Goal: Information Seeking & Learning: Learn about a topic

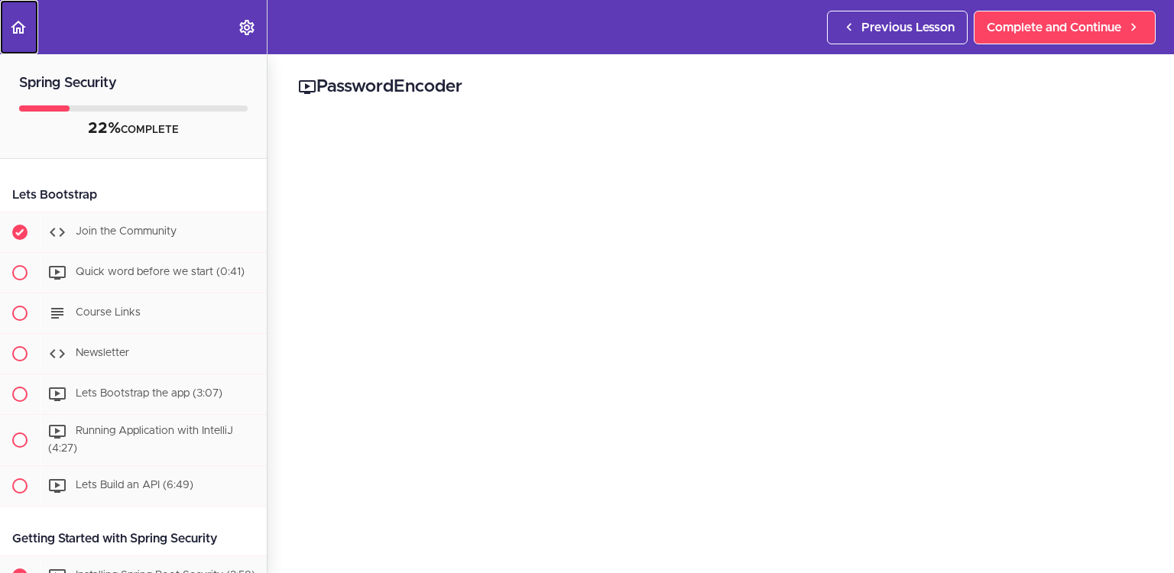
click at [14, 34] on icon "Back to course curriculum" at bounding box center [18, 27] width 18 height 18
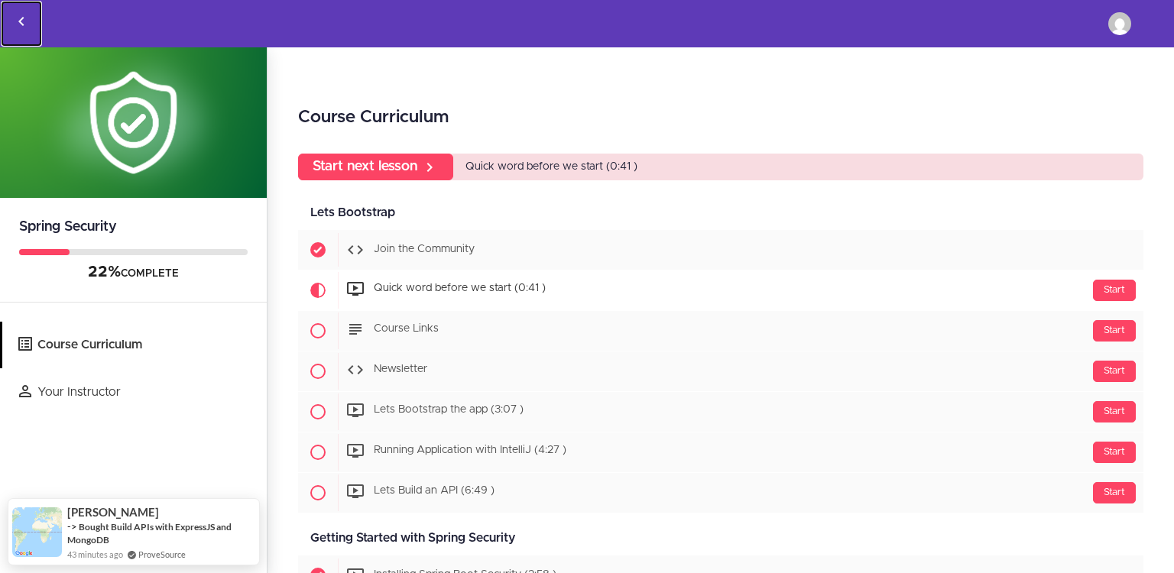
click at [31, 17] on link "Back to courses" at bounding box center [21, 24] width 41 height 46
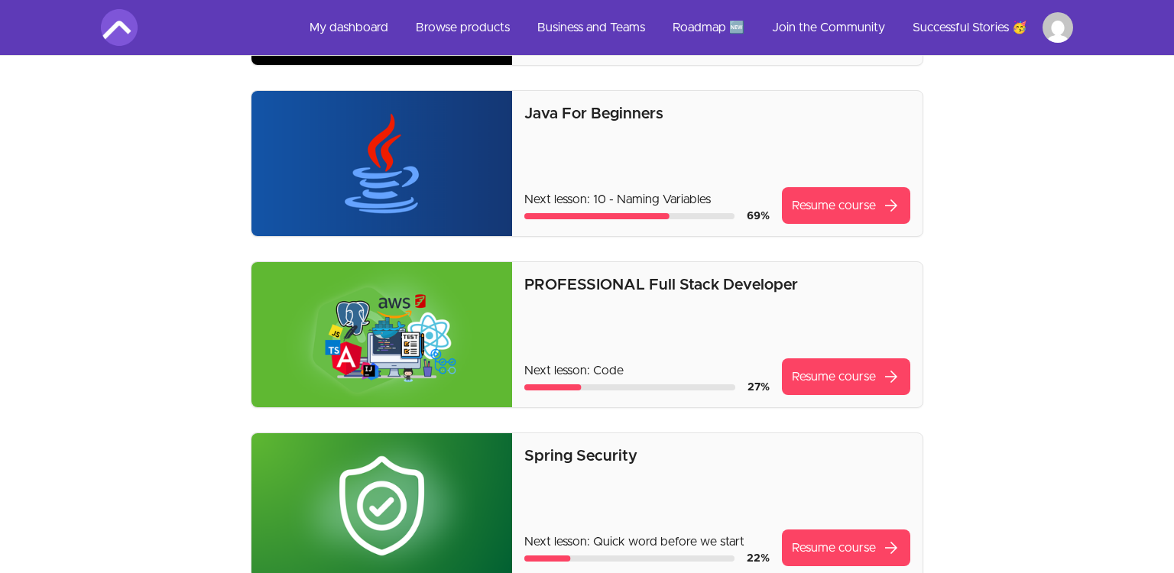
click at [438, 287] on img at bounding box center [382, 334] width 261 height 145
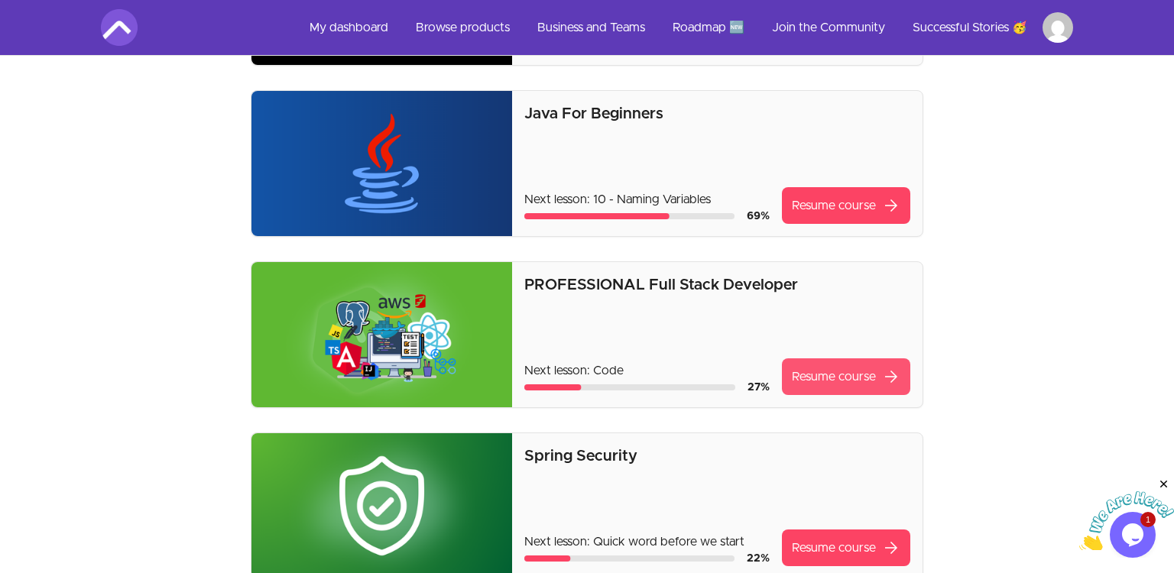
click at [857, 379] on link "Resume course arrow_forward" at bounding box center [846, 377] width 128 height 37
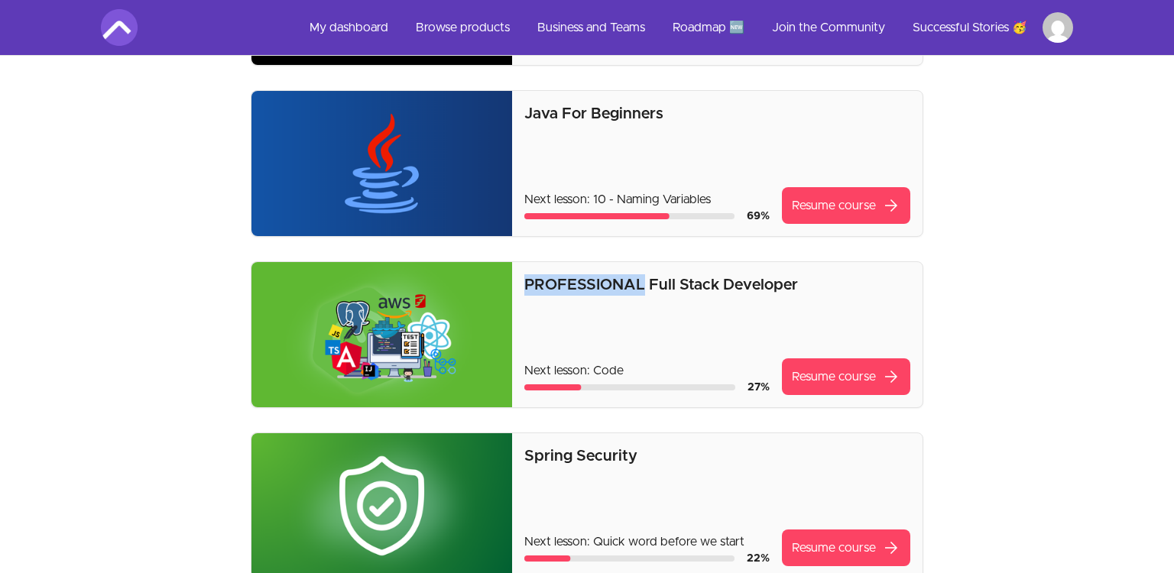
click at [492, 374] on img at bounding box center [382, 334] width 261 height 145
click at [586, 368] on p "Next lesson: Code" at bounding box center [646, 371] width 245 height 18
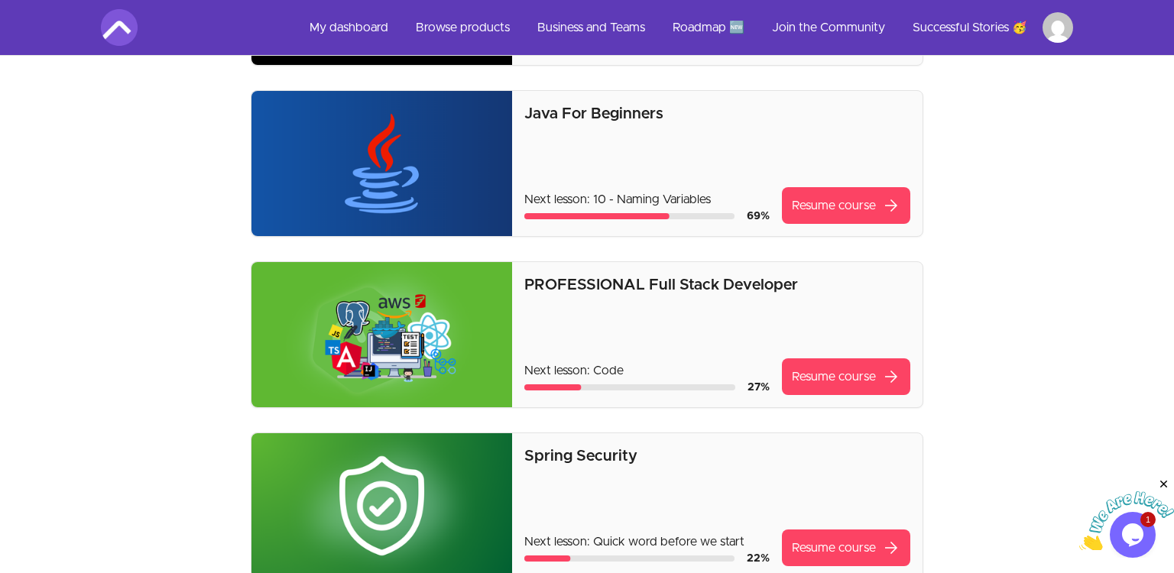
click at [871, 290] on p "PROFESSIONAL Full Stack Developer" at bounding box center [717, 284] width 386 height 21
click at [773, 127] on div "Java For Beginners Next lesson: 10 - Naming Variables 69 % Resume course arrow_…" at bounding box center [717, 163] width 386 height 121
click at [1057, 31] on html "Skip to main content Main menu Includes navigation links and user settings My d…" at bounding box center [587, 515] width 1174 height 1559
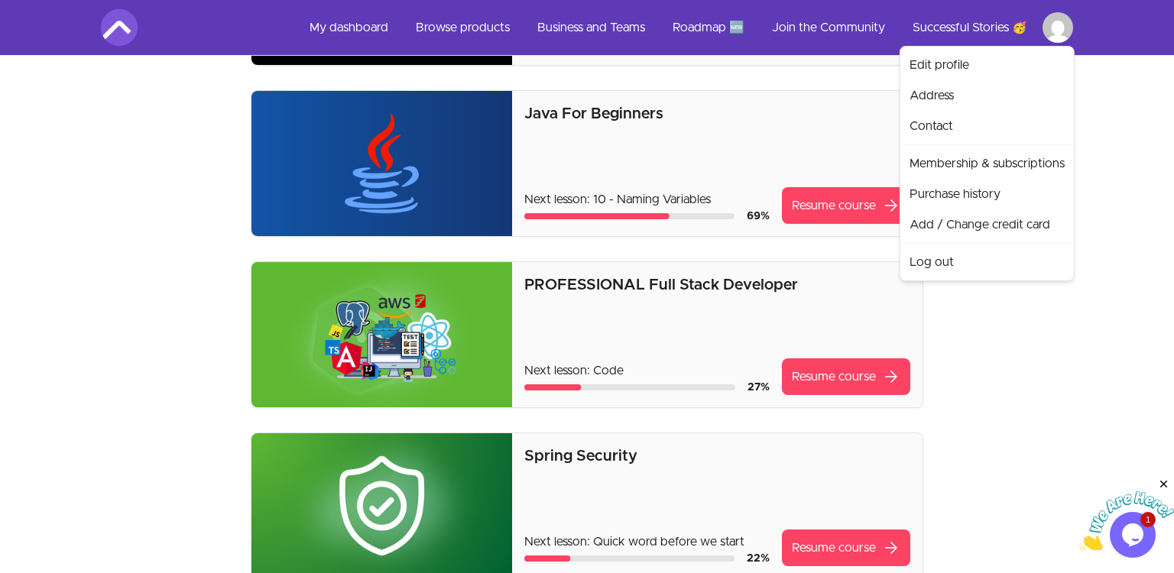
click at [739, 43] on html "Skip to main content Main menu Includes navigation links and user settings My d…" at bounding box center [587, 515] width 1174 height 1559
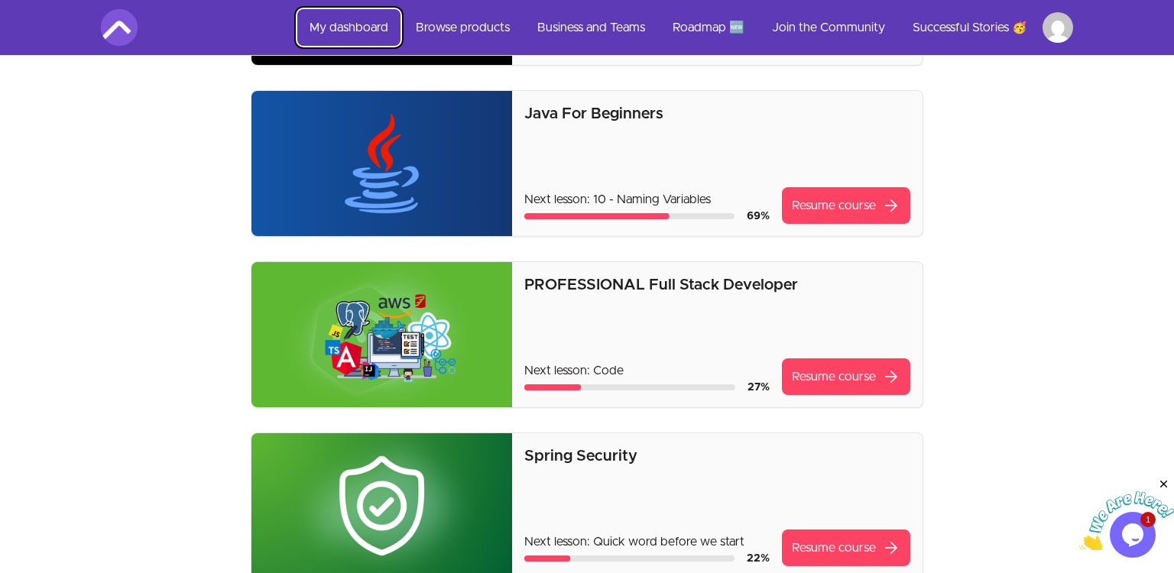
click at [343, 31] on link "My dashboard" at bounding box center [348, 27] width 103 height 37
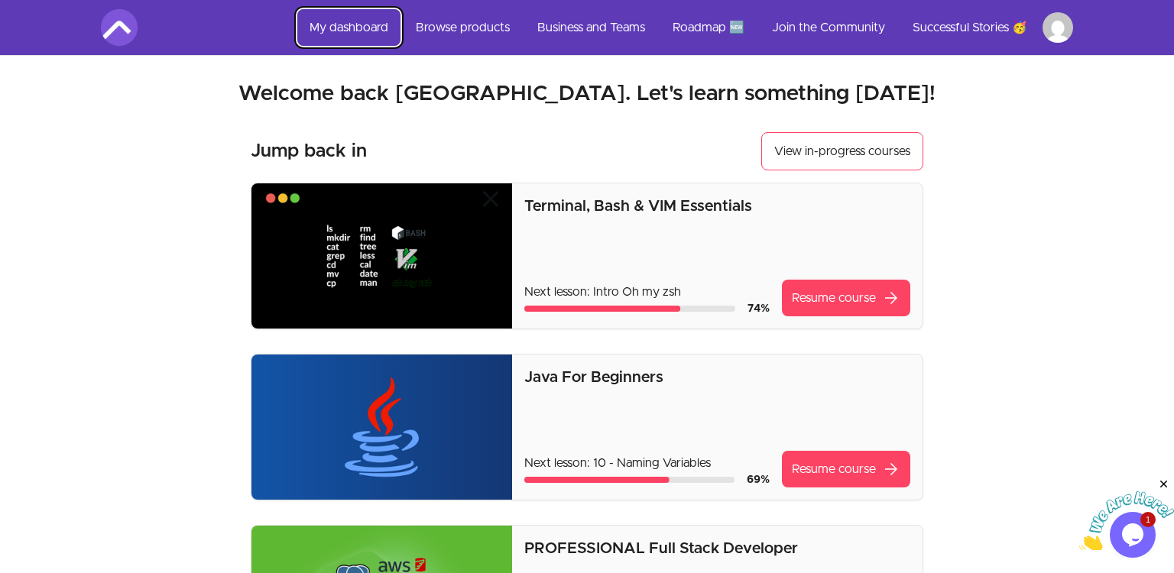
click at [343, 31] on link "My dashboard" at bounding box center [348, 27] width 103 height 37
click at [121, 37] on img at bounding box center [119, 27] width 37 height 37
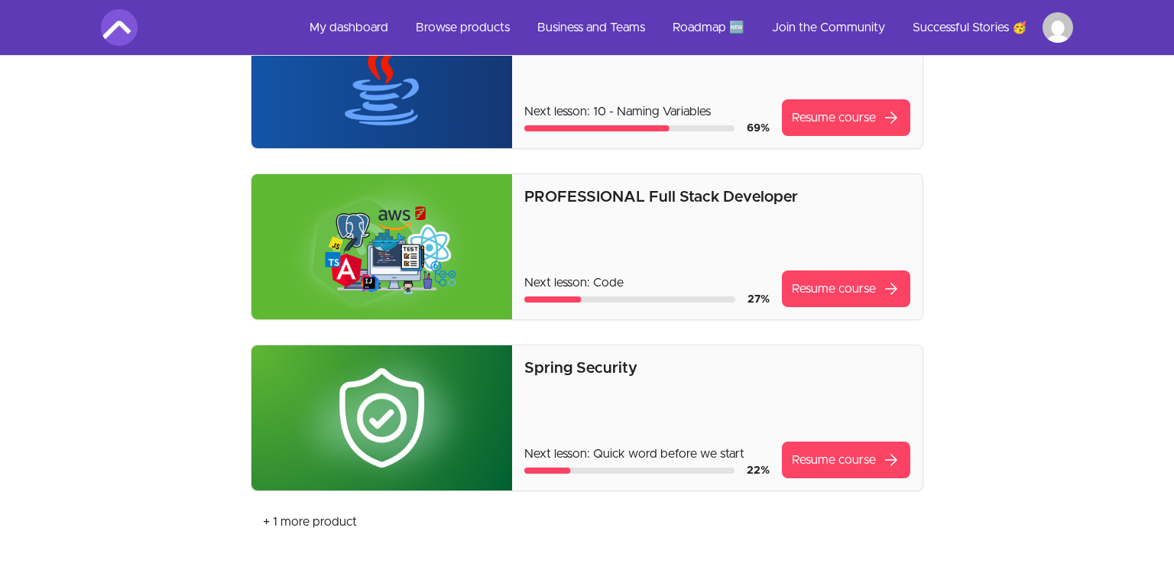
click at [813, 276] on link "Resume course arrow_forward" at bounding box center [846, 289] width 128 height 37
click at [829, 292] on link "Resume course arrow_forward" at bounding box center [846, 289] width 128 height 37
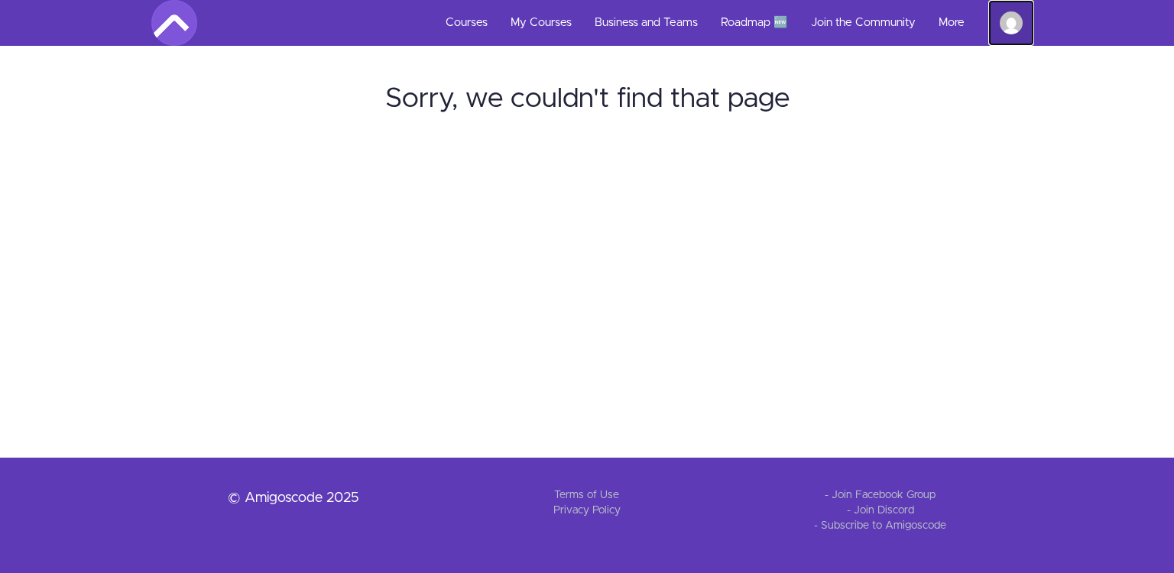
click at [1032, 32] on link "Wissal Technologie" at bounding box center [1011, 23] width 46 height 46
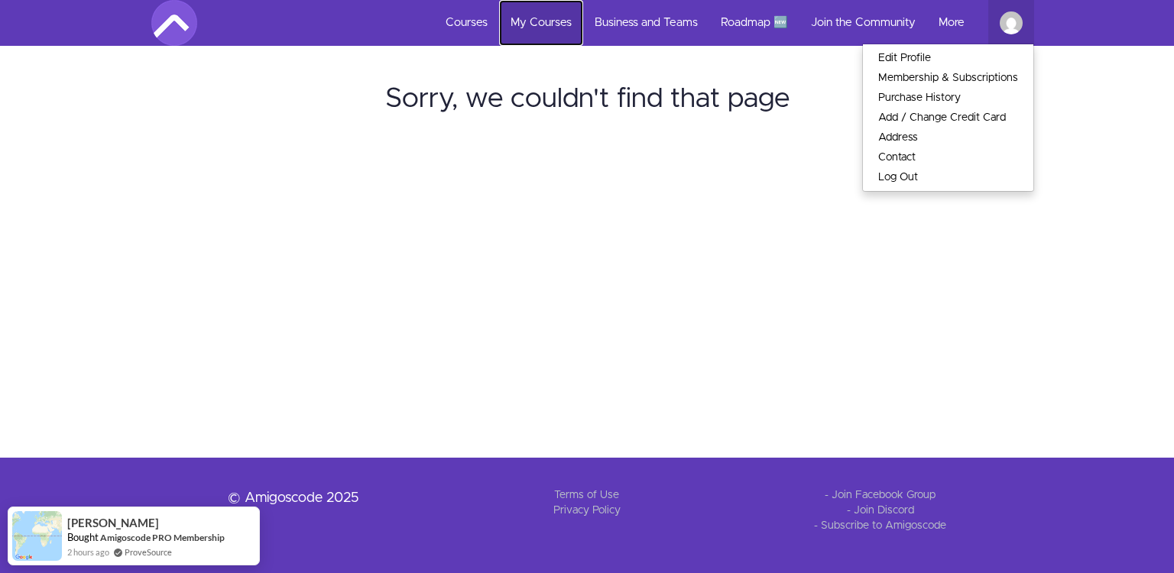
click at [512, 23] on link "My Courses" at bounding box center [541, 23] width 84 height 46
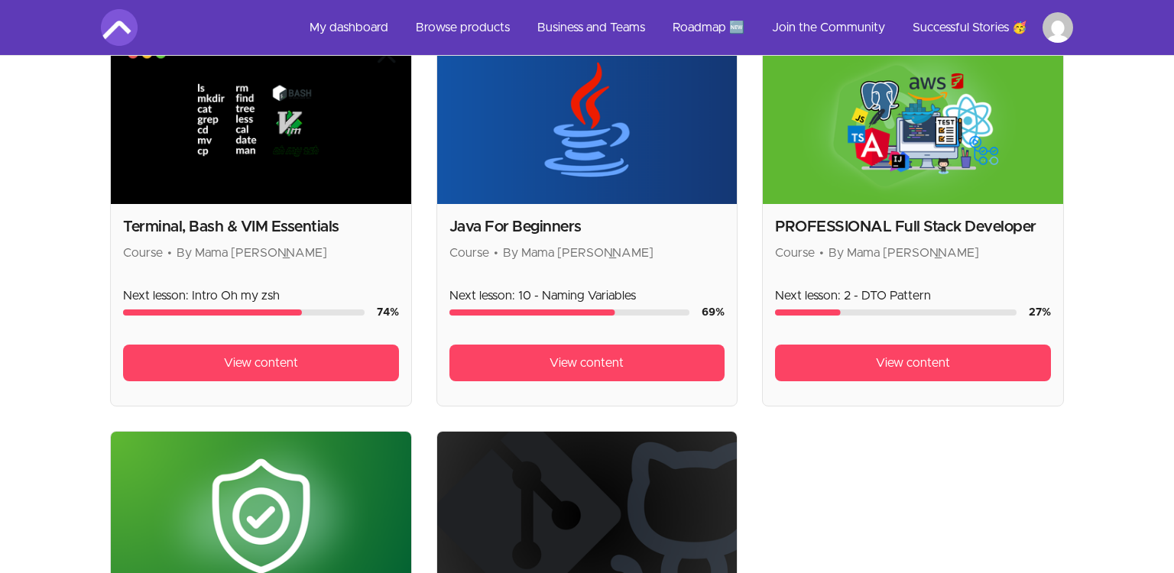
scroll to position [352, 0]
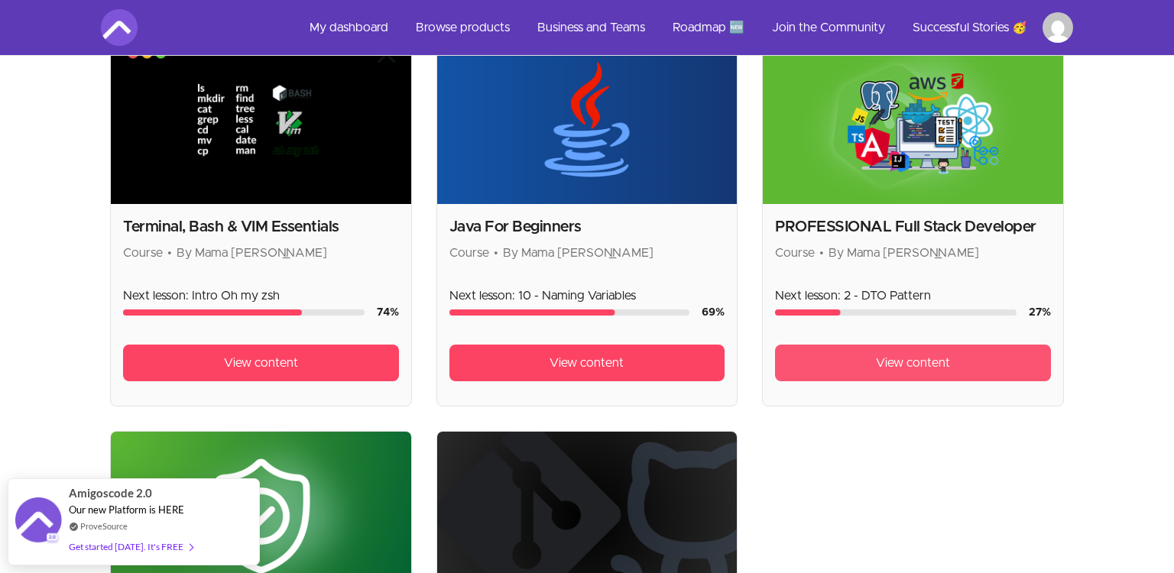
click at [905, 359] on span "View content" at bounding box center [913, 363] width 74 height 18
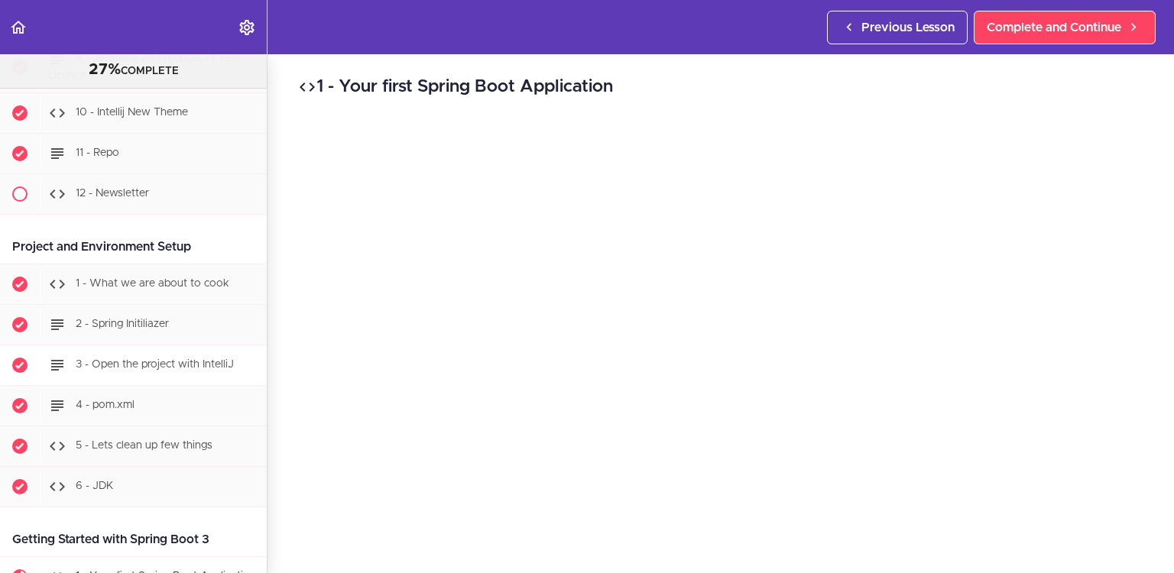
scroll to position [675, 0]
click at [167, 289] on div "1 - What we are about to cook" at bounding box center [153, 285] width 227 height 34
